Goal: Book appointment/travel/reservation

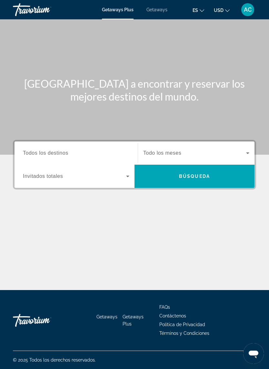
click at [73, 153] on input "Destination Todos los destinos" at bounding box center [76, 154] width 106 height 8
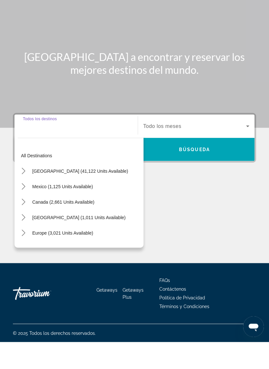
scroll to position [15, 0]
click at [55, 144] on div "Search widget" at bounding box center [76, 153] width 106 height 18
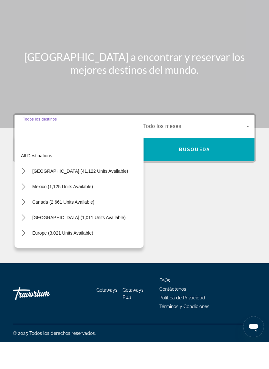
click at [55, 150] on input "Destination Todos los destinos" at bounding box center [76, 154] width 106 height 8
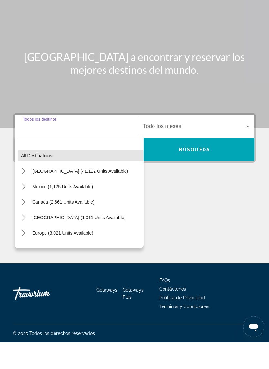
click at [46, 175] on span "Select destination: All destinations" at bounding box center [81, 182] width 126 height 15
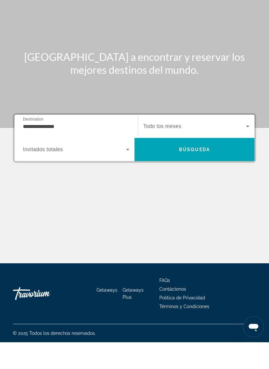
click at [61, 150] on input "**********" at bounding box center [76, 154] width 106 height 8
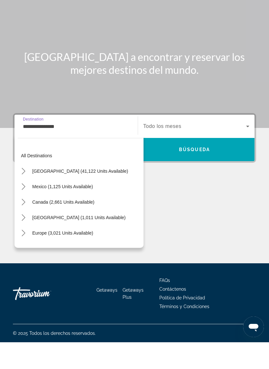
click at [93, 150] on input "**********" at bounding box center [76, 154] width 106 height 8
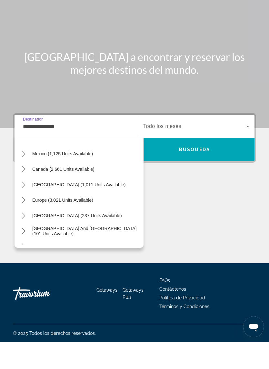
scroll to position [37, 0]
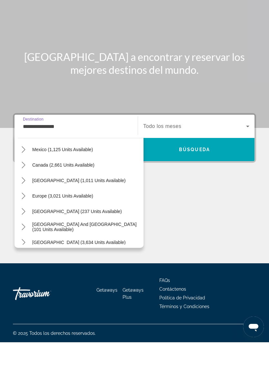
click at [66, 189] on span "Canada (2,661 units available)" at bounding box center [63, 191] width 62 height 5
type input "**********"
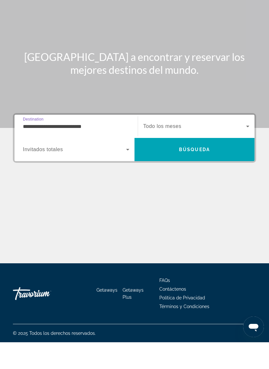
click at [233, 149] on span "Search widget" at bounding box center [194, 153] width 103 height 8
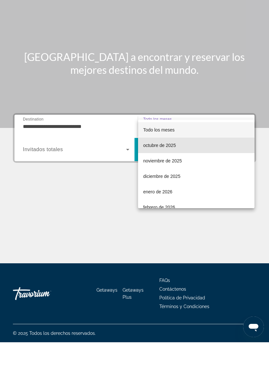
click at [179, 164] on mat-option "octubre de 2025" at bounding box center [196, 171] width 116 height 15
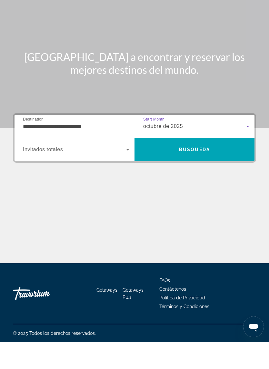
click at [124, 173] on icon "Search widget" at bounding box center [128, 177] width 8 height 8
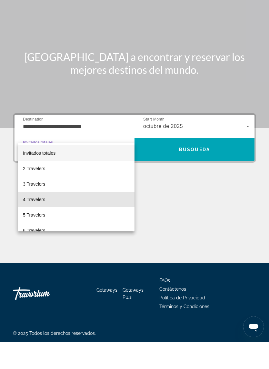
click at [45, 223] on span "4 Travelers" at bounding box center [34, 227] width 22 height 8
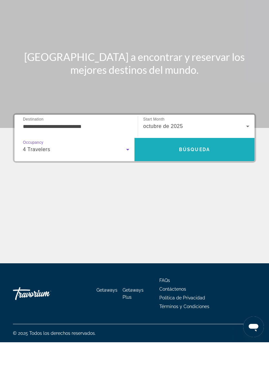
click at [198, 174] on span "Búsqueda" at bounding box center [194, 176] width 31 height 5
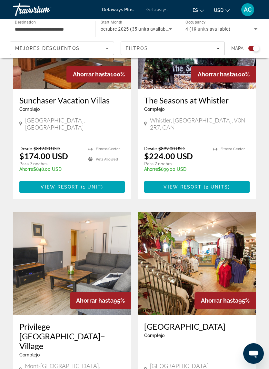
scroll to position [463, 0]
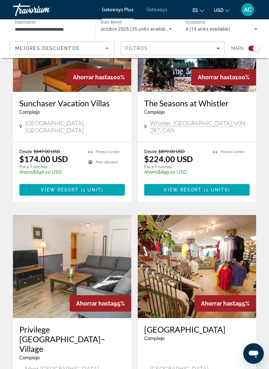
click at [194, 187] on span "View Resort" at bounding box center [182, 189] width 38 height 5
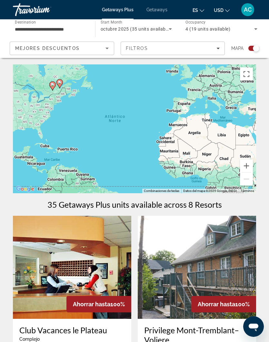
click at [215, 48] on div "Filtros" at bounding box center [173, 48] width 94 height 5
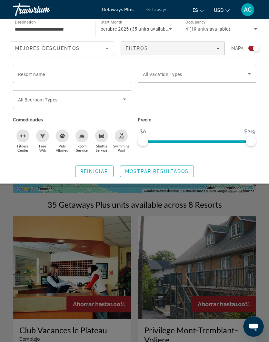
click at [245, 74] on span "Search widget" at bounding box center [195, 74] width 105 height 8
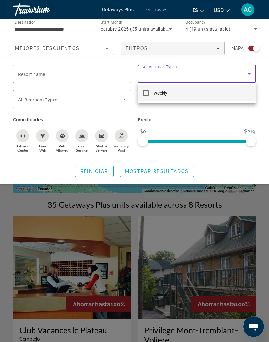
click at [89, 73] on div at bounding box center [134, 171] width 269 height 342
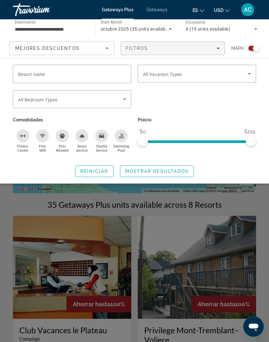
click at [84, 77] on input "Resort name" at bounding box center [72, 74] width 108 height 8
type input "*******"
click at [105, 101] on span "Search widget" at bounding box center [70, 99] width 105 height 8
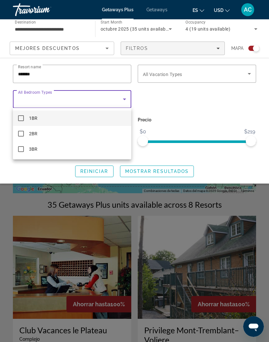
click at [189, 106] on div at bounding box center [134, 171] width 269 height 342
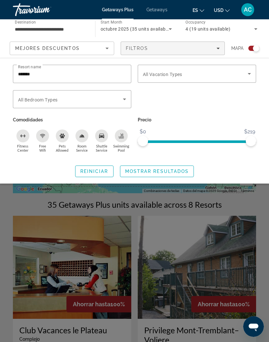
click at [198, 11] on span "es" at bounding box center [195, 10] width 5 height 5
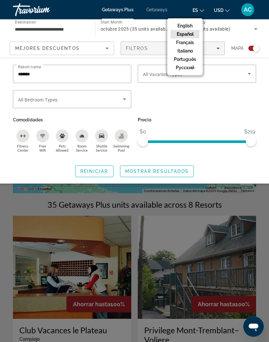
click at [188, 35] on button "Español" at bounding box center [185, 34] width 29 height 8
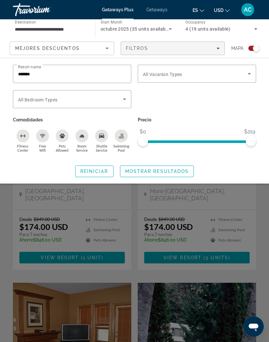
scroll to position [168, 0]
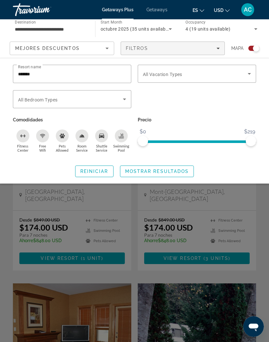
click at [198, 199] on div "Search widget" at bounding box center [134, 220] width 269 height 246
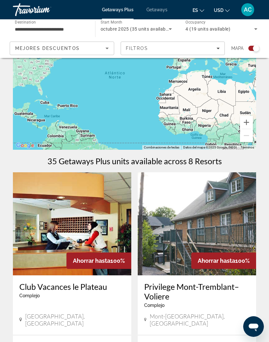
scroll to position [0, 0]
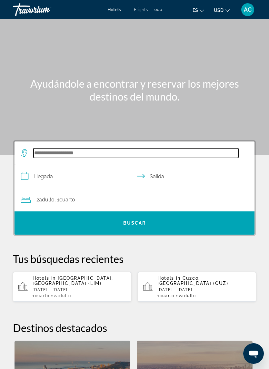
click at [60, 154] on input "Search hotel destination" at bounding box center [136, 153] width 205 height 10
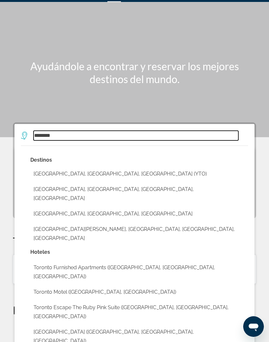
scroll to position [17, 0]
type input "*"
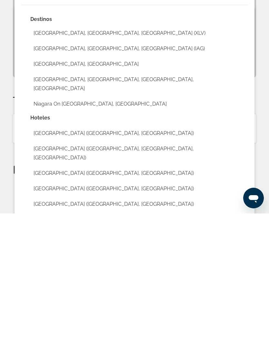
scroll to position [32, 0]
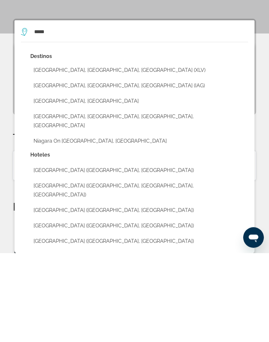
click at [87, 153] on button "Niagara Falls, ON, Canada (XLV)" at bounding box center [139, 159] width 218 height 12
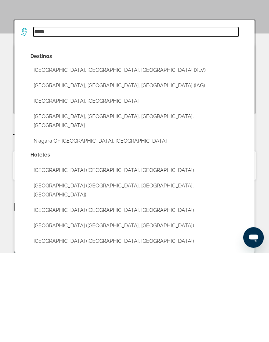
type input "**********"
